Goal: Check status: Check status

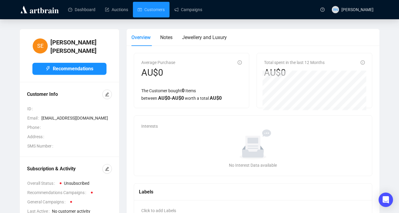
click at [156, 11] on link "Customers" at bounding box center [151, 10] width 27 height 16
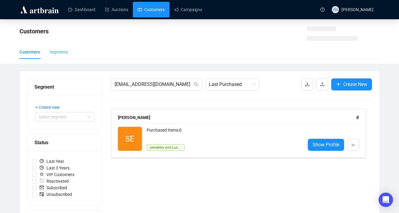
click at [64, 55] on div "Segments" at bounding box center [59, 52] width 19 height 14
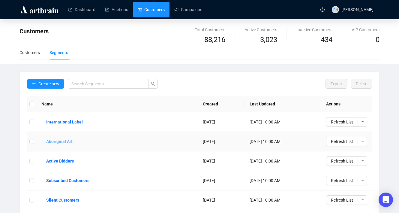
click at [68, 142] on b "Aboriginal Art" at bounding box center [59, 141] width 26 height 7
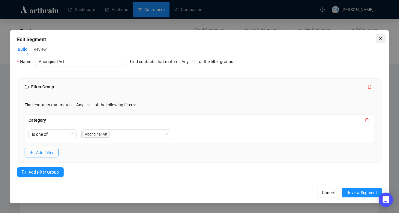
click at [382, 36] on icon "close" at bounding box center [380, 38] width 5 height 5
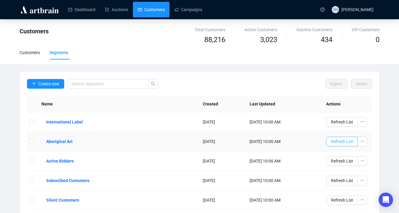
click at [340, 142] on span "Refresh List" at bounding box center [342, 141] width 22 height 7
click at [70, 142] on b "Aboriginal Art" at bounding box center [59, 141] width 26 height 7
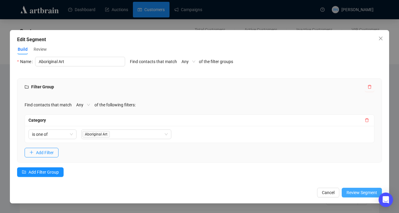
click at [355, 194] on span "Review Segment" at bounding box center [362, 192] width 31 height 7
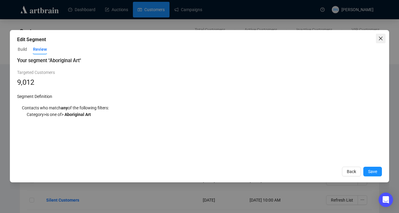
click at [379, 36] on icon "close" at bounding box center [380, 38] width 5 height 5
